Goal: Transaction & Acquisition: Purchase product/service

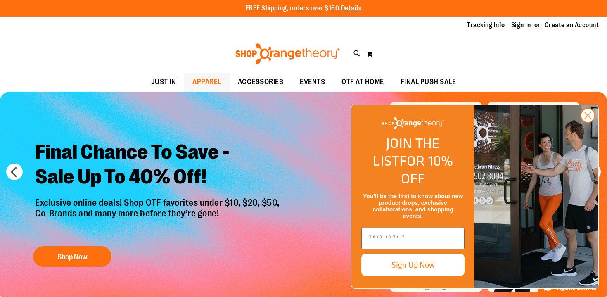
click at [202, 85] on span "APPAREL" at bounding box center [206, 82] width 29 height 19
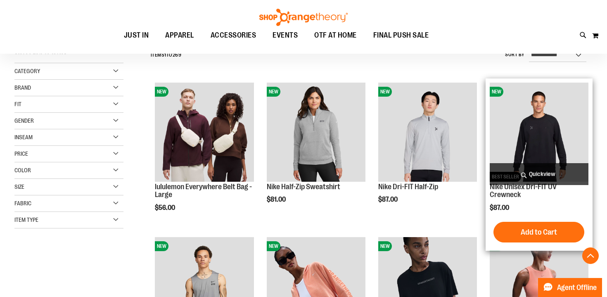
scroll to position [209, 0]
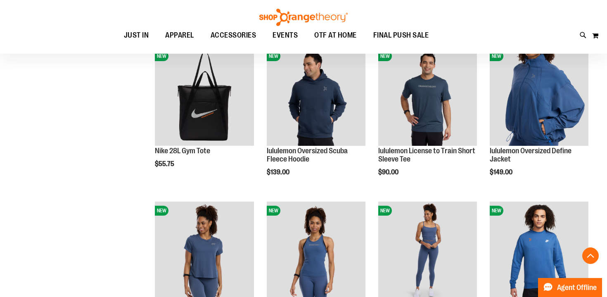
scroll to position [737, 0]
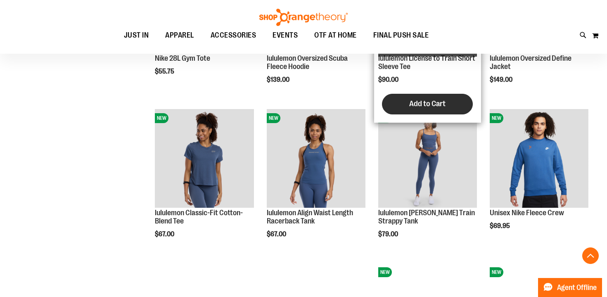
scroll to position [914, 0]
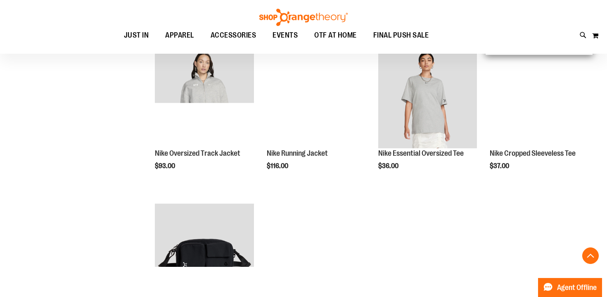
scroll to position [1199, 0]
